Goal: Task Accomplishment & Management: Manage account settings

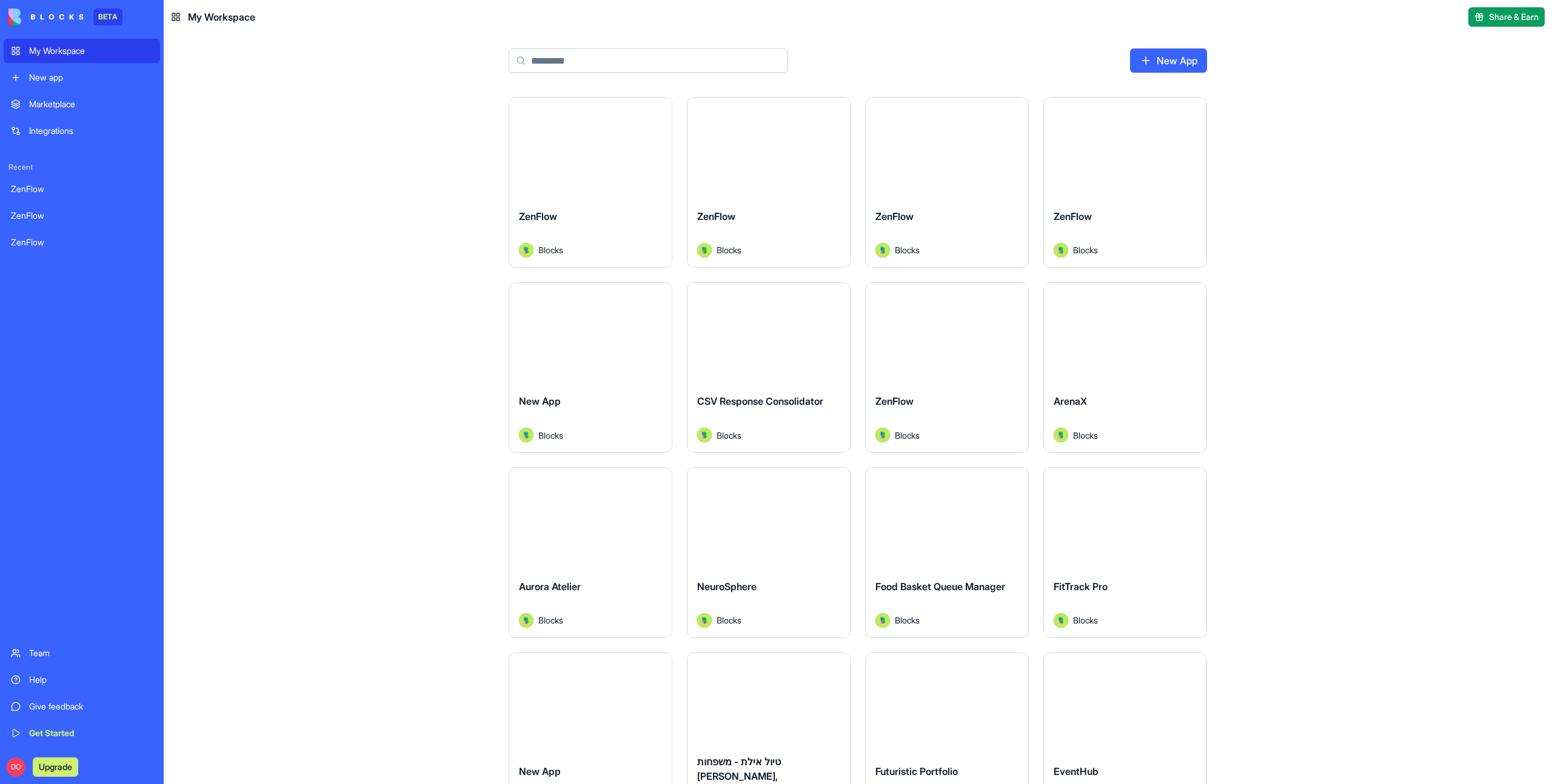
click at [596, 60] on input at bounding box center [648, 61] width 279 height 25
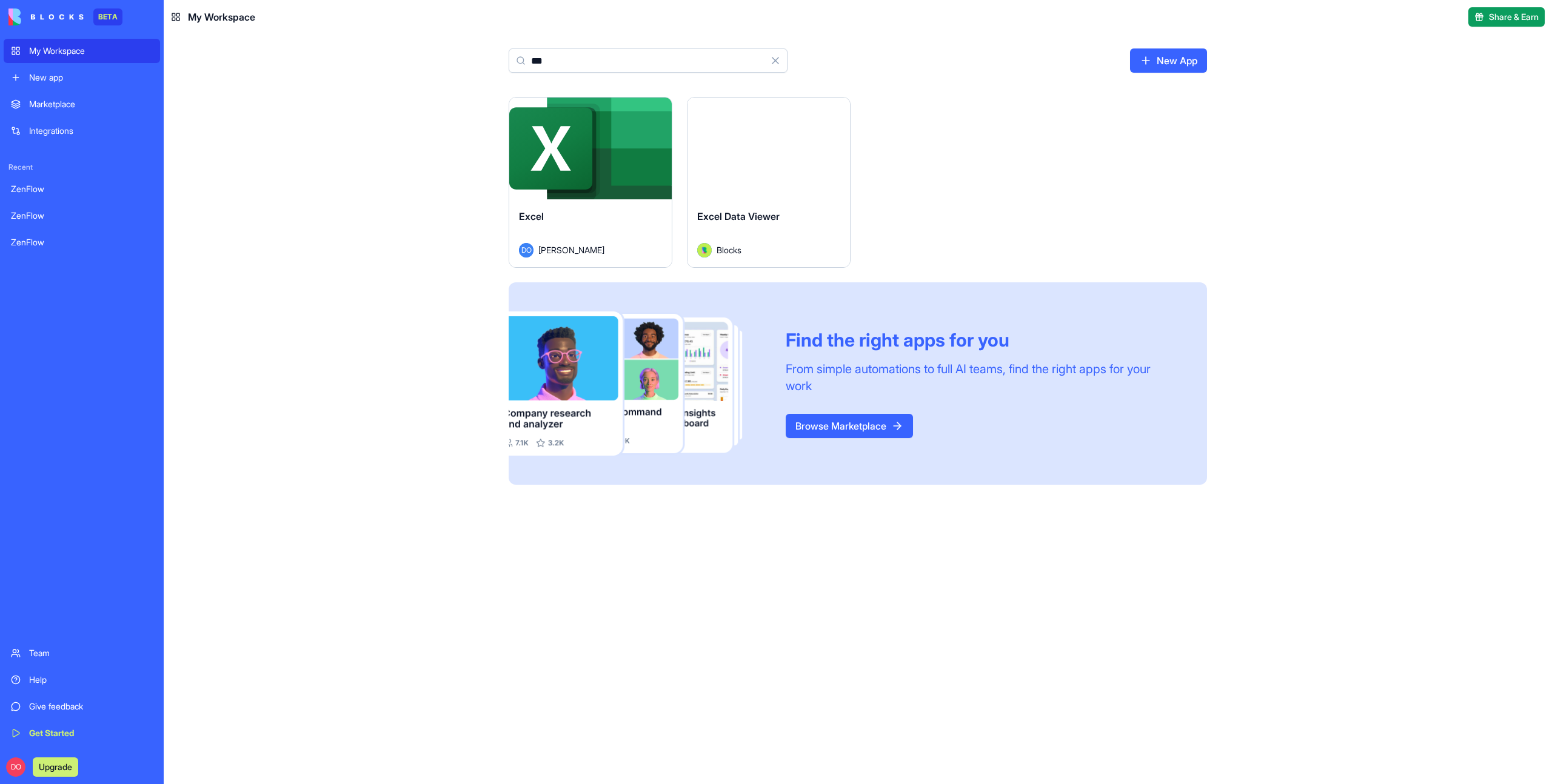
type input "***"
click at [659, 108] on html "BETA My Workspace New app Marketplace Integrations Recent ZenFlow ZenFlow ZenFl…" at bounding box center [776, 392] width 1552 height 784
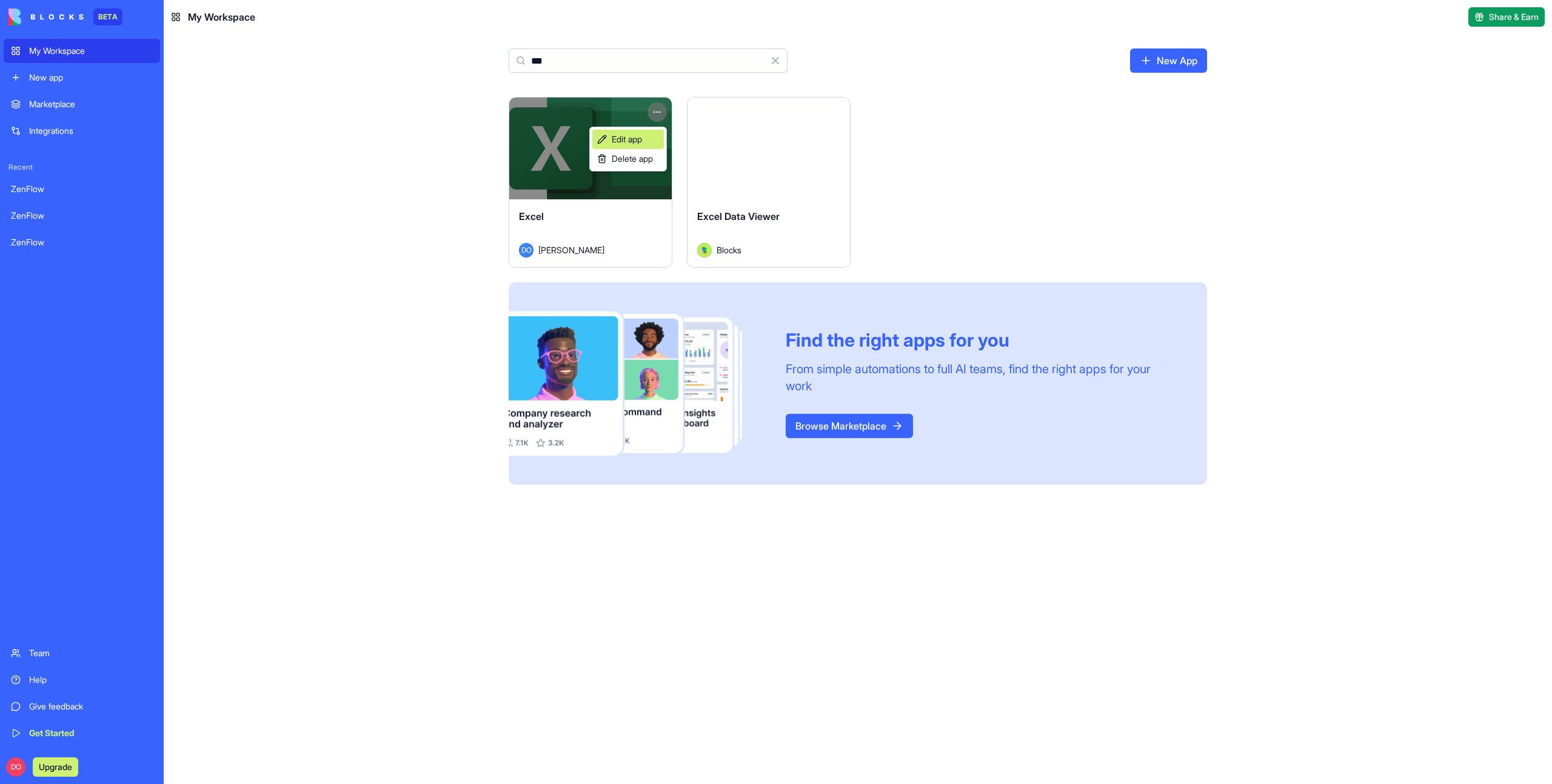
click at [638, 135] on span "Edit app" at bounding box center [627, 139] width 30 height 12
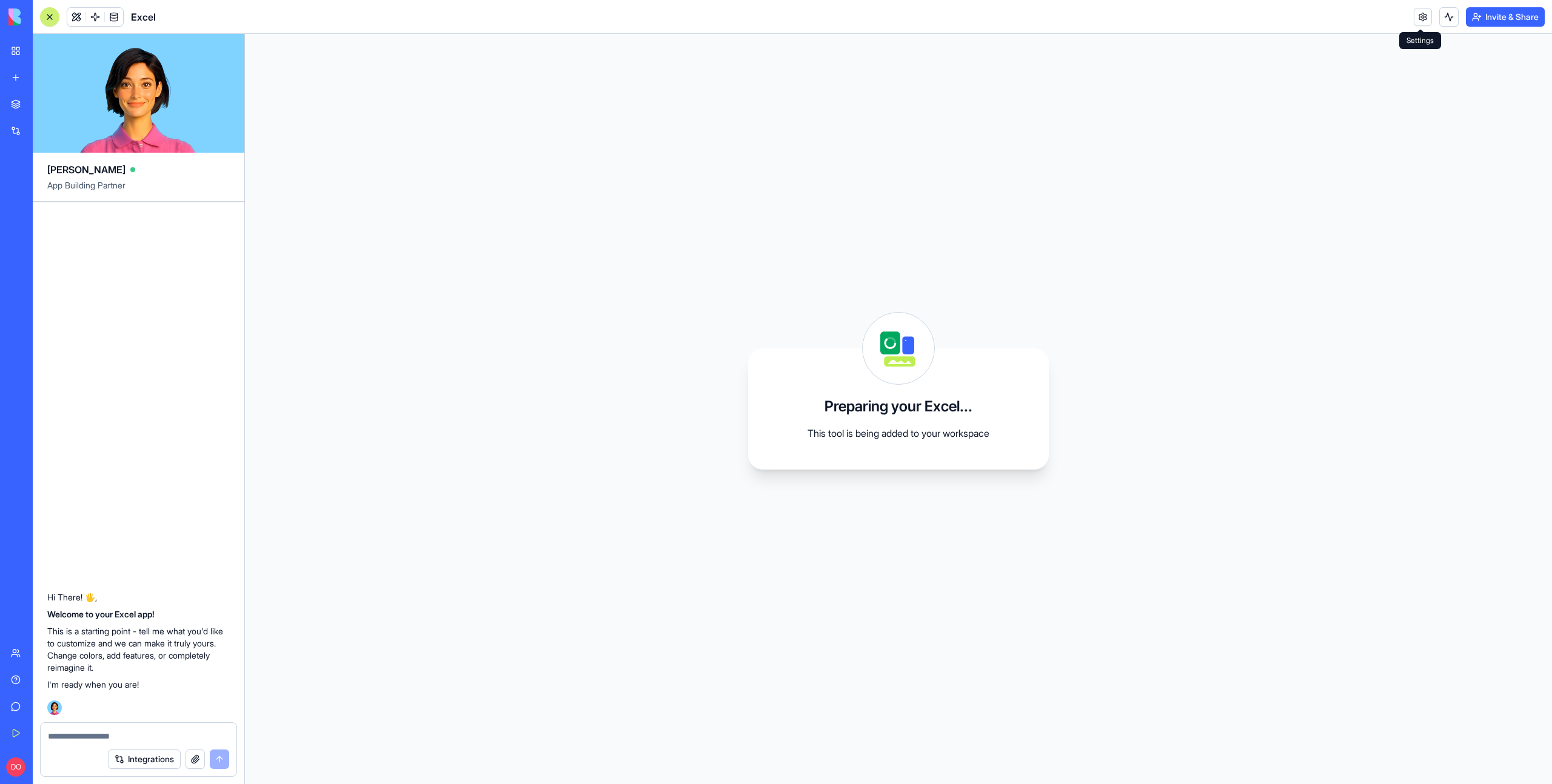
click at [1425, 17] on link at bounding box center [1423, 17] width 18 height 18
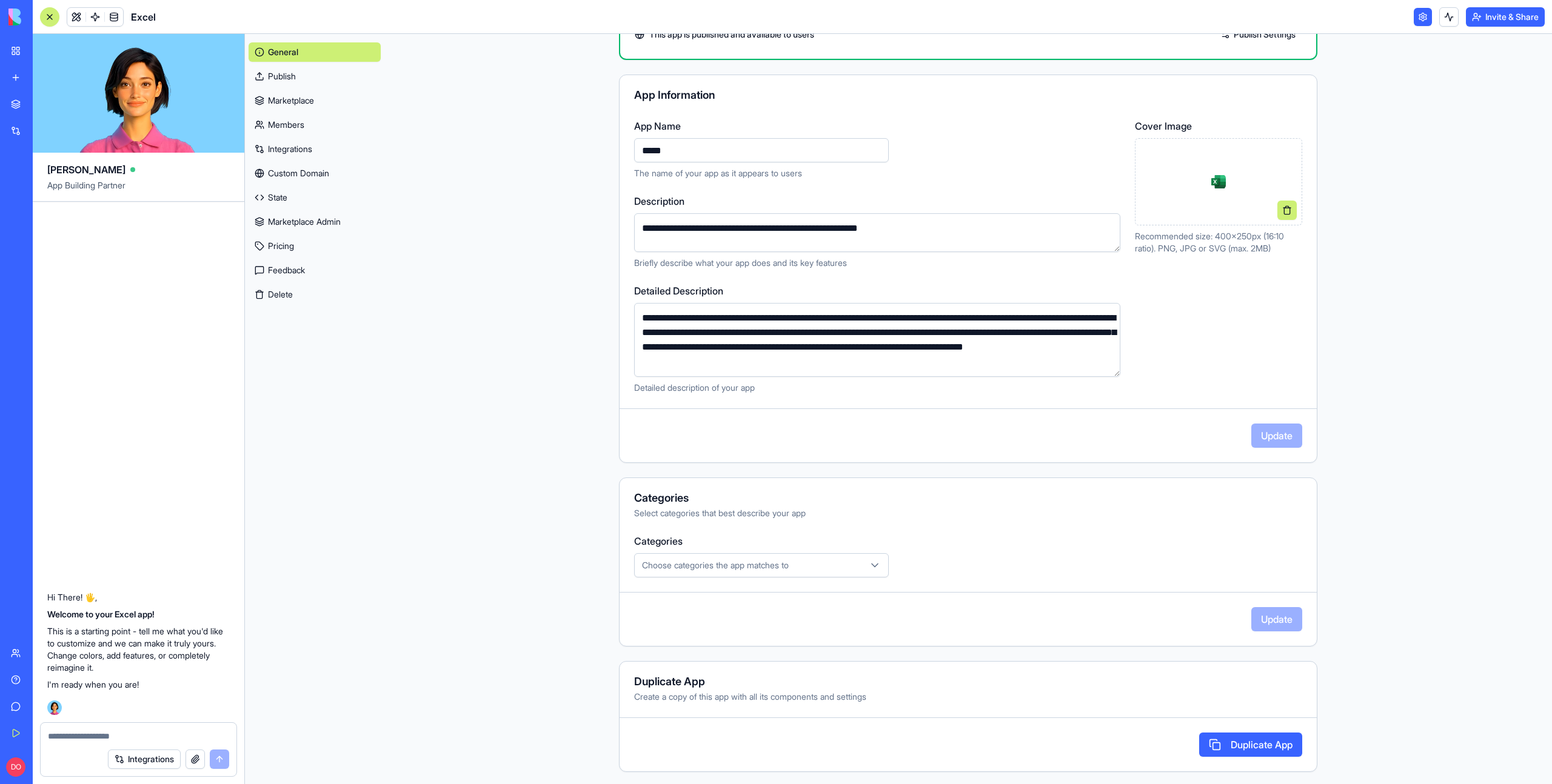
scroll to position [74, 0]
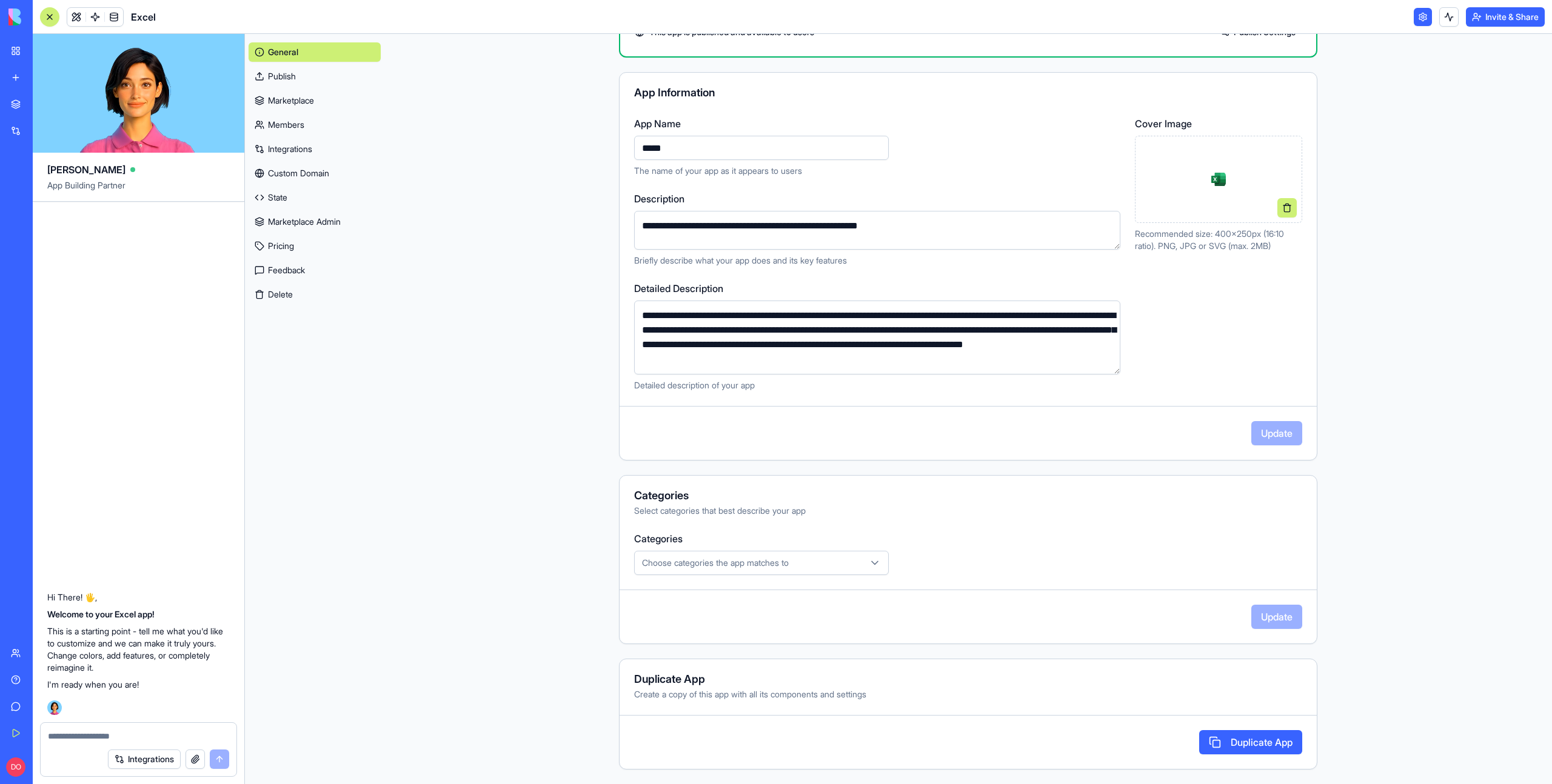
click at [305, 76] on link "Publish" at bounding box center [315, 77] width 132 height 20
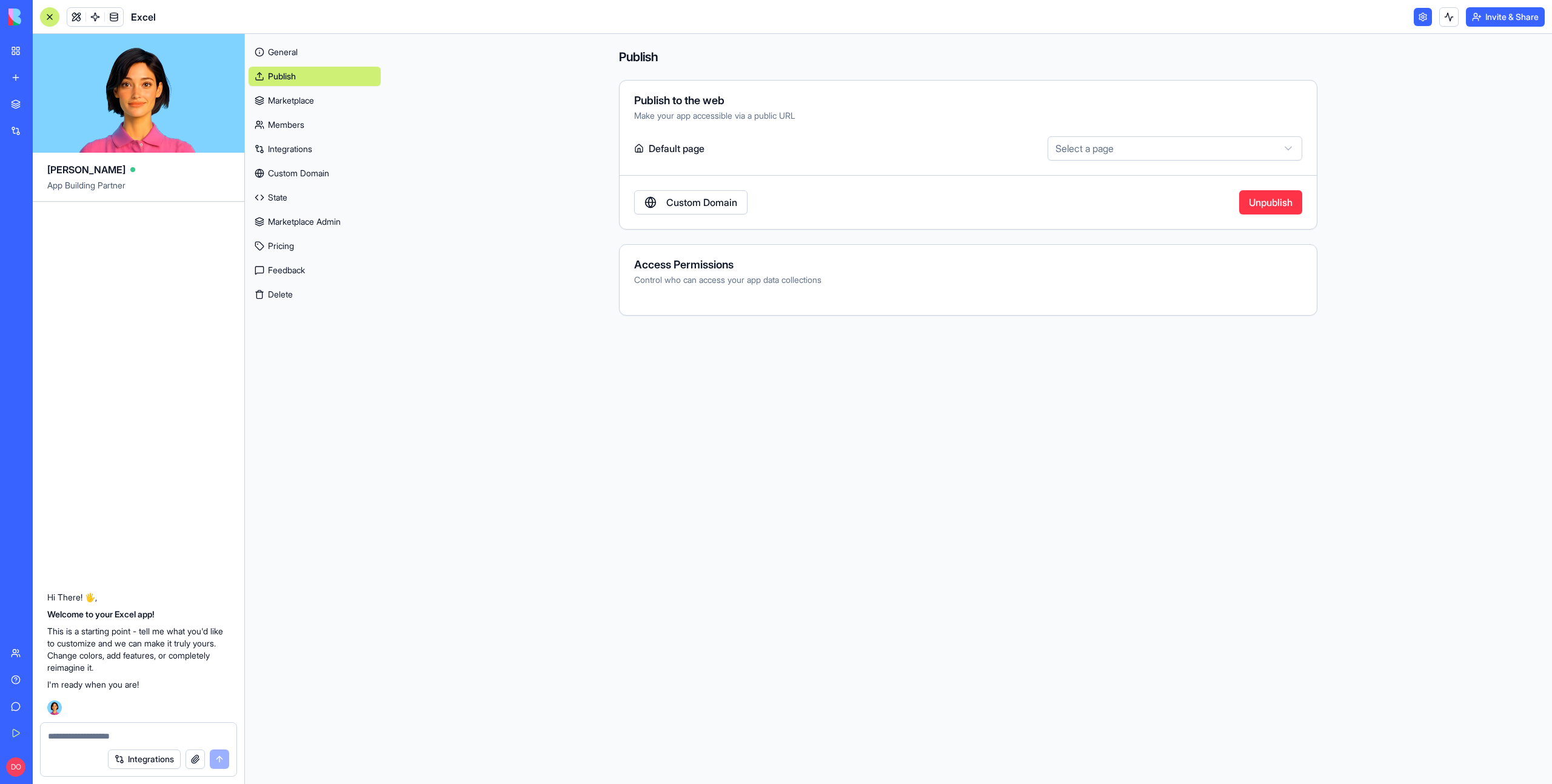
click at [313, 103] on link "Marketplace" at bounding box center [315, 101] width 132 height 20
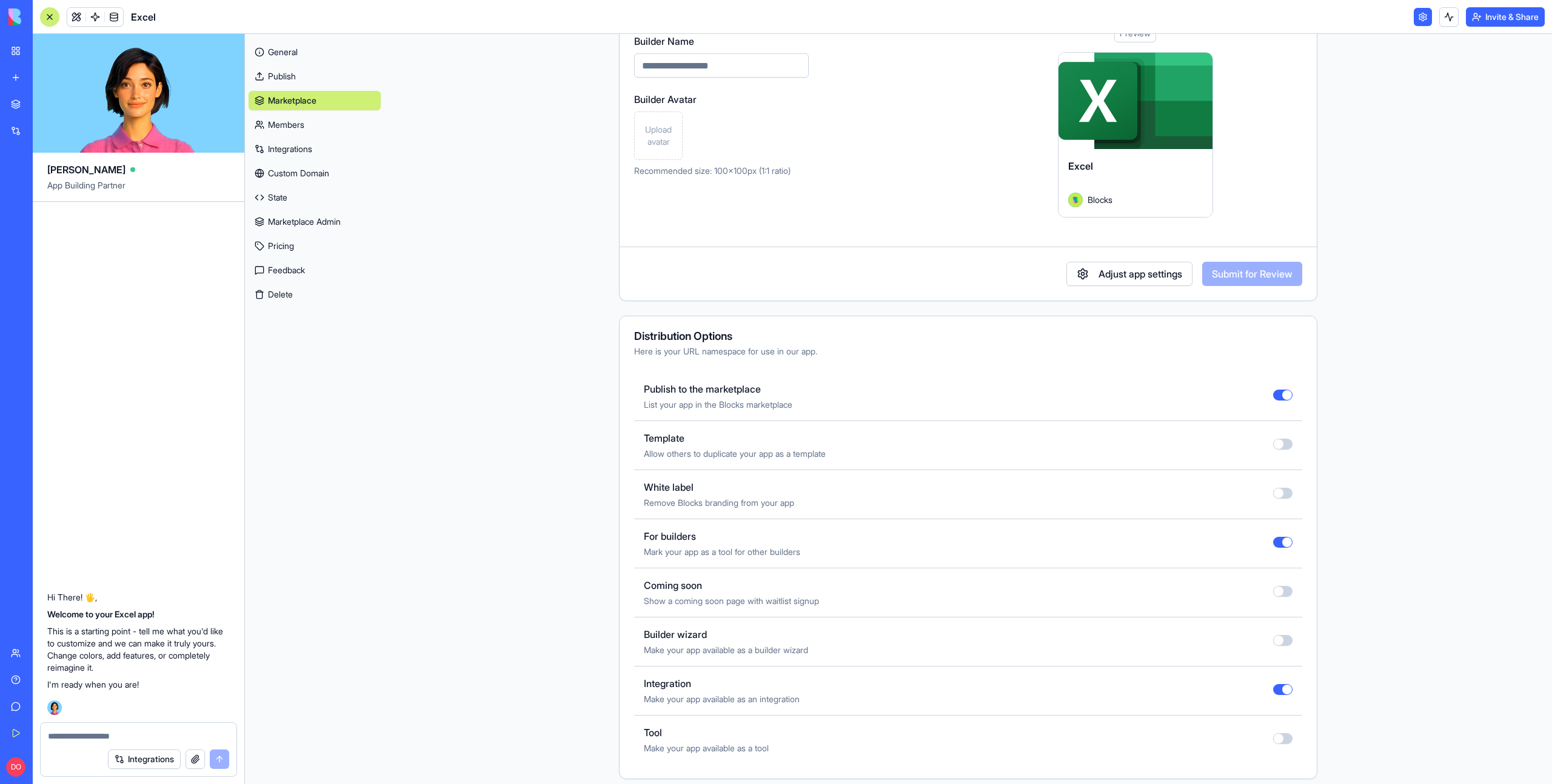
scroll to position [139, 0]
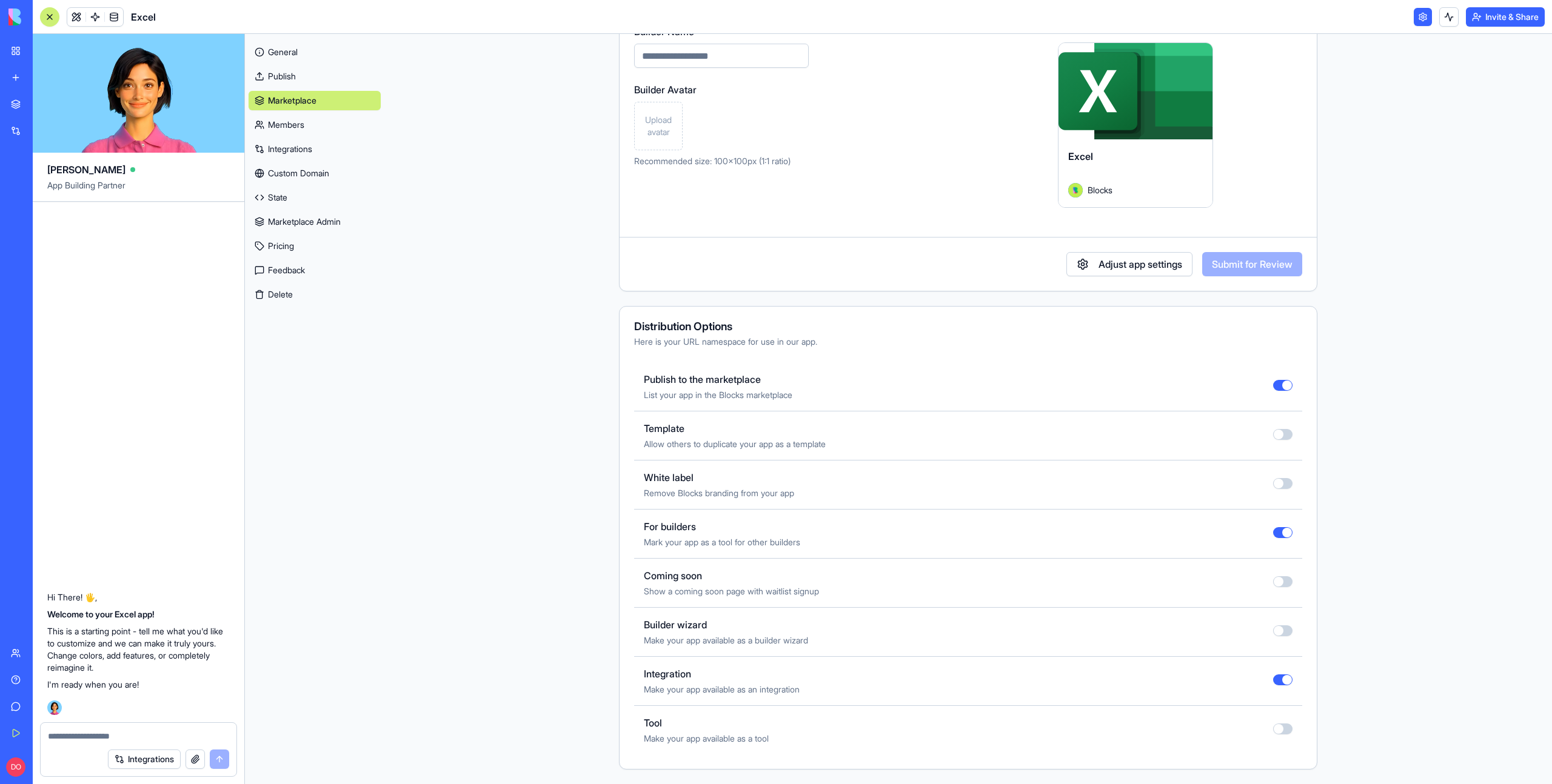
click at [1273, 580] on button "button" at bounding box center [1283, 582] width 20 height 11
click at [1373, 386] on main "Marketplace Submit to the Marketplace Join other creators sharing their work to…" at bounding box center [968, 409] width 1168 height 750
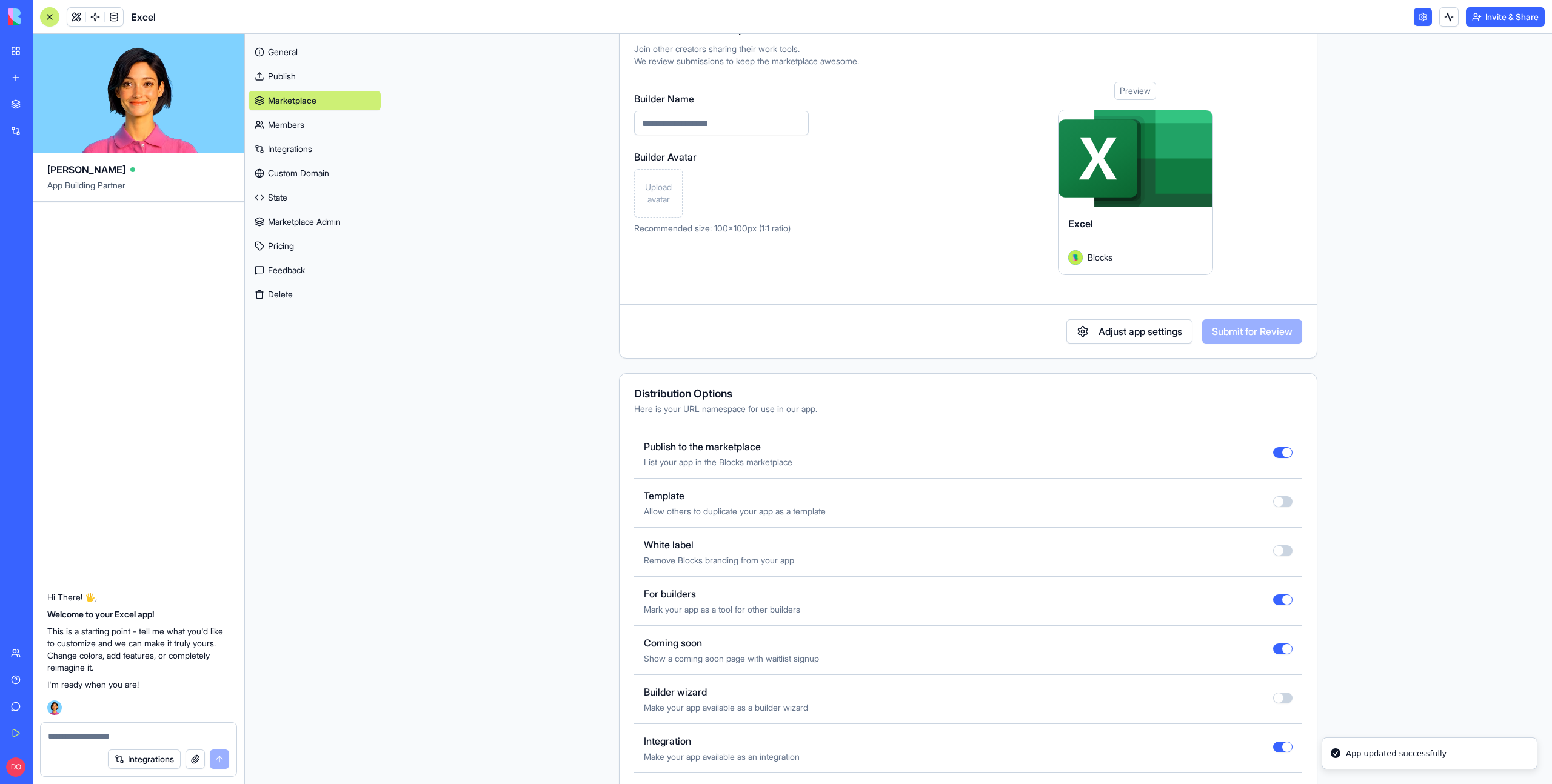
scroll to position [0, 0]
